Goal: Information Seeking & Learning: Learn about a topic

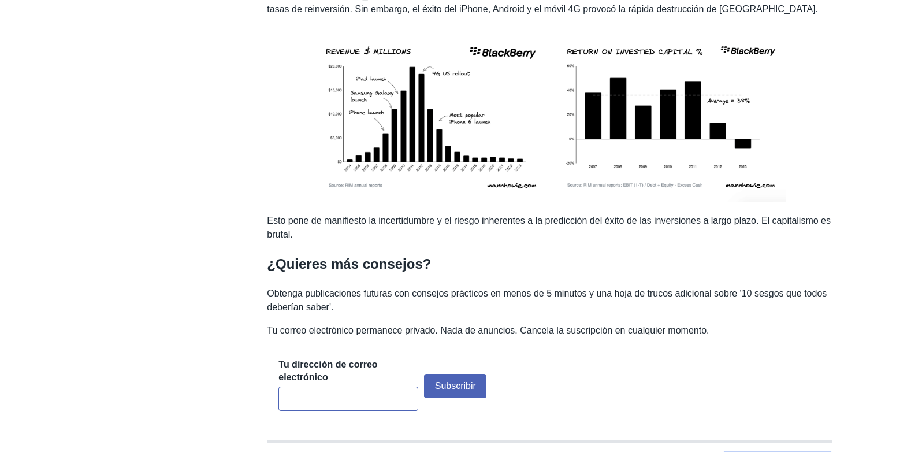
scroll to position [2912, 0]
